Goal: Task Accomplishment & Management: Use online tool/utility

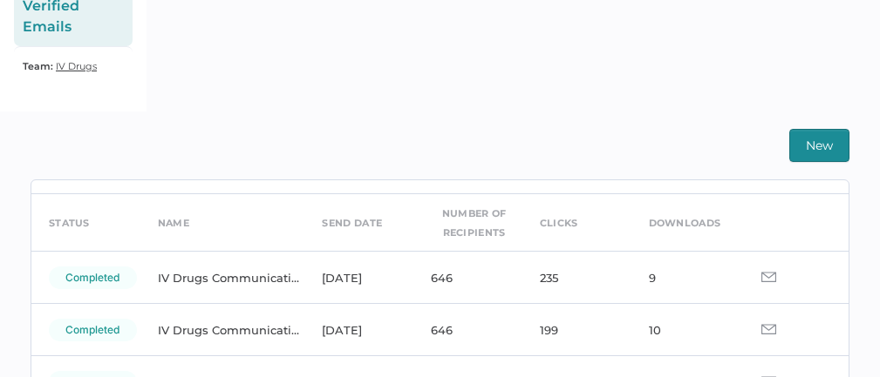
scroll to position [51, 0]
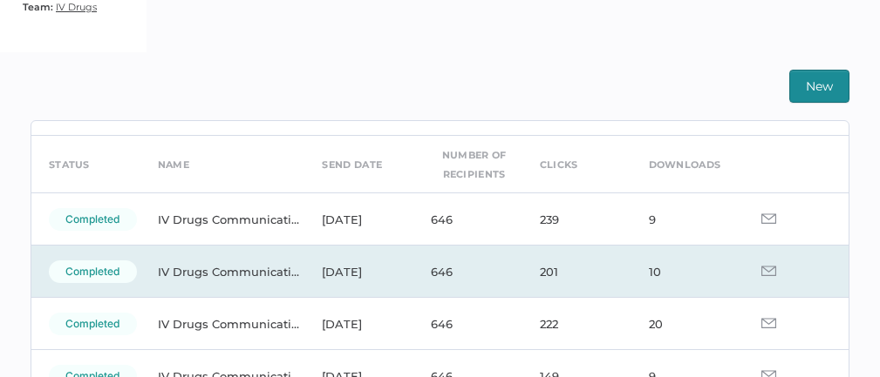
scroll to position [53, 0]
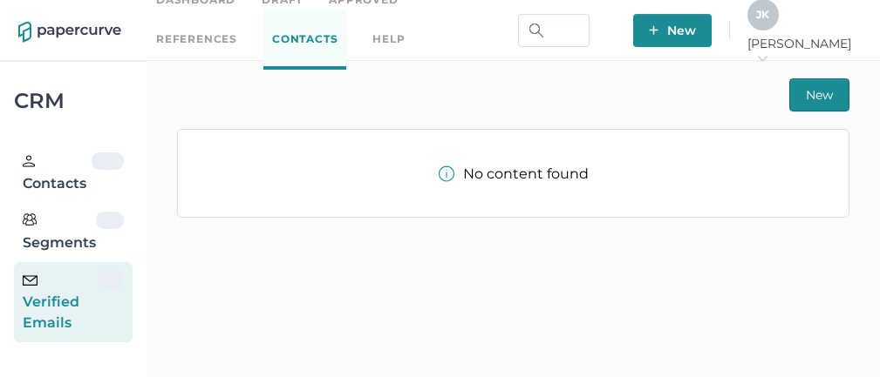
scroll to position [31, 0]
